Goal: Task Accomplishment & Management: Use online tool/utility

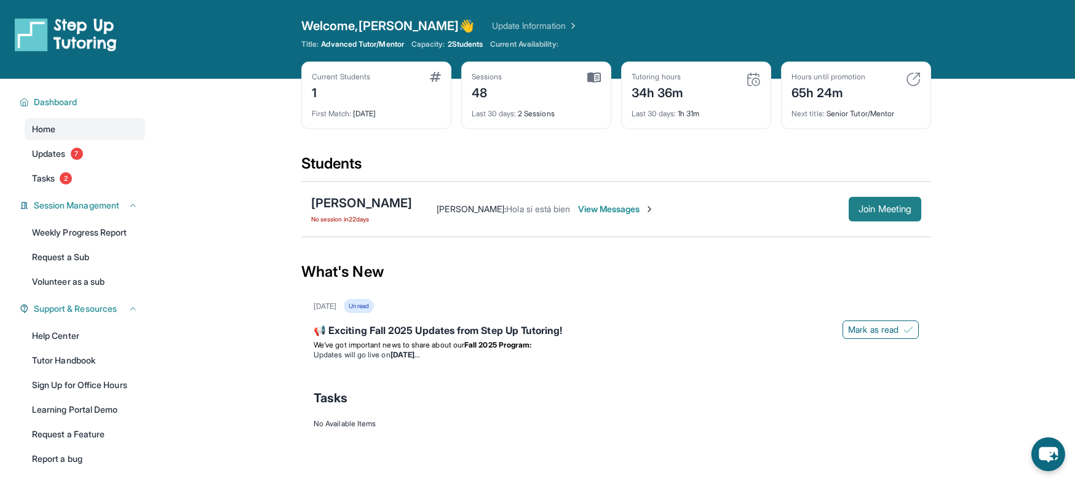
click at [895, 211] on span "Join Meeting" at bounding box center [884, 208] width 53 height 7
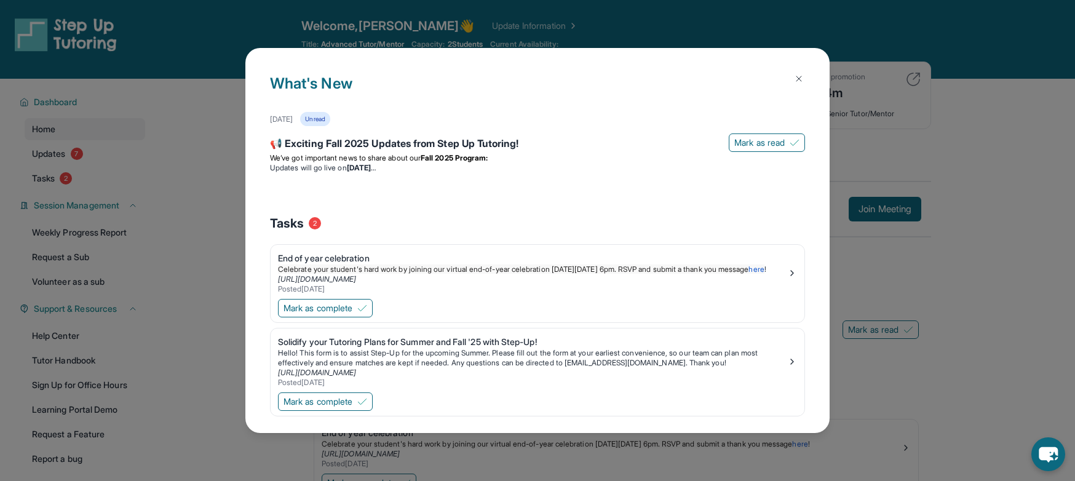
click at [794, 77] on img at bounding box center [799, 79] width 10 height 10
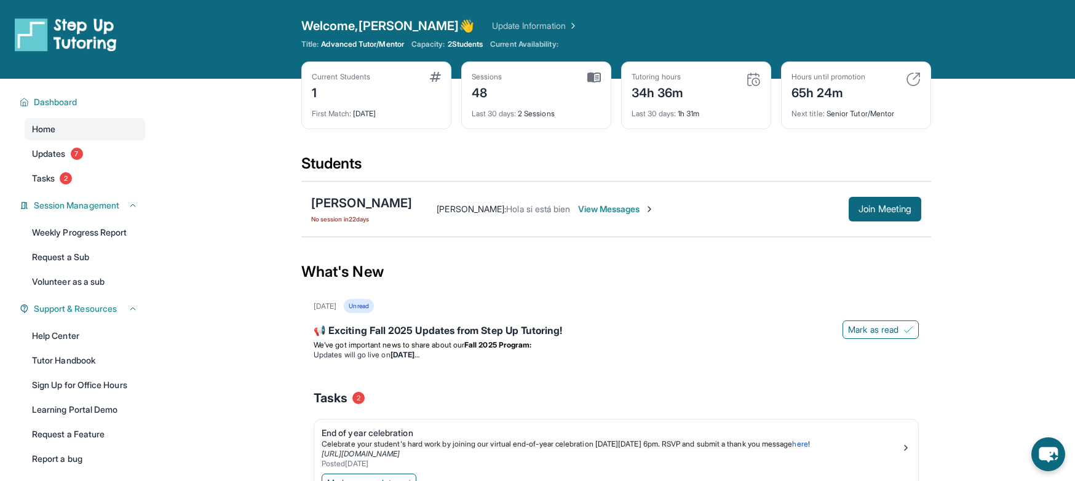
click at [832, 6] on div "Open sidebar Welcome, Lisette 👋 Update Information Title: Advanced Tutor/Mentor…" at bounding box center [537, 39] width 1075 height 79
